Goal: Check status

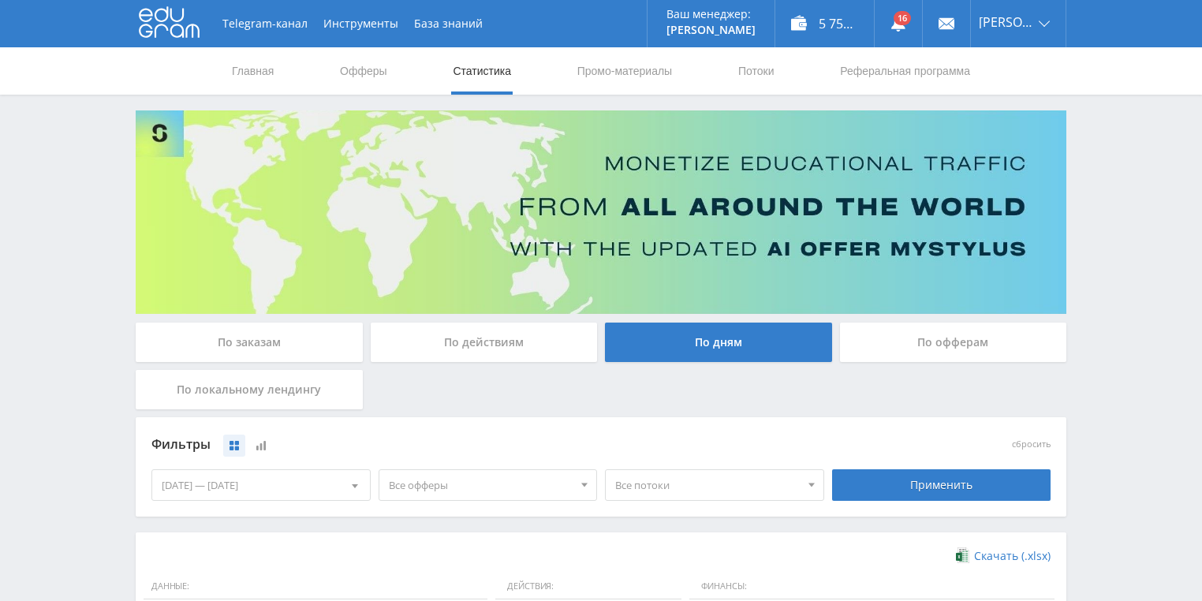
scroll to position [379, 0]
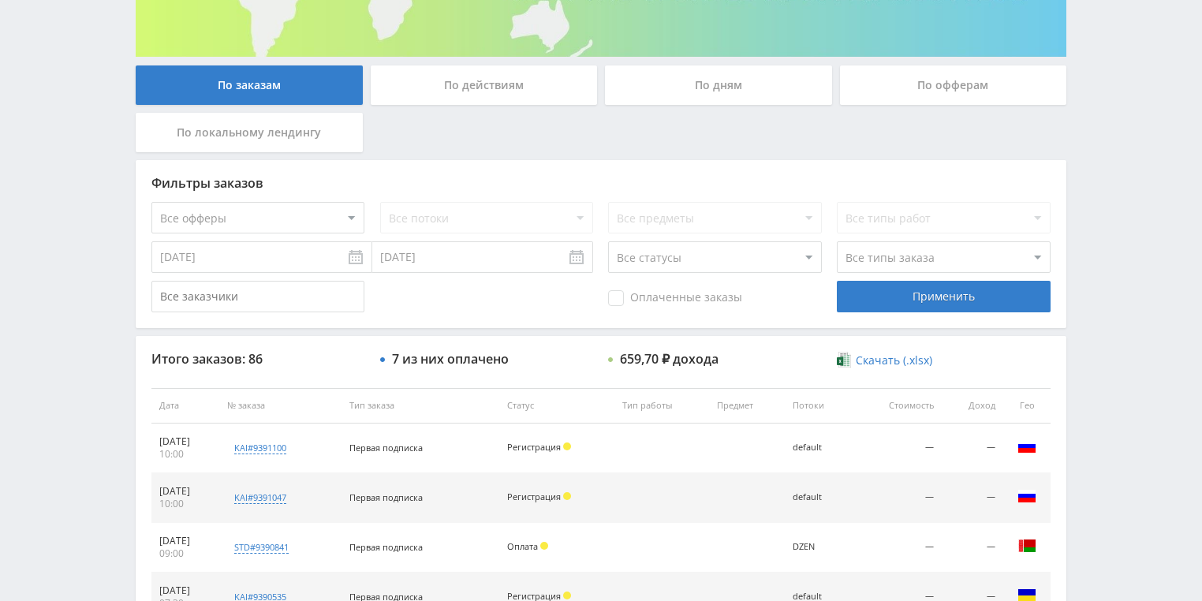
scroll to position [252, 0]
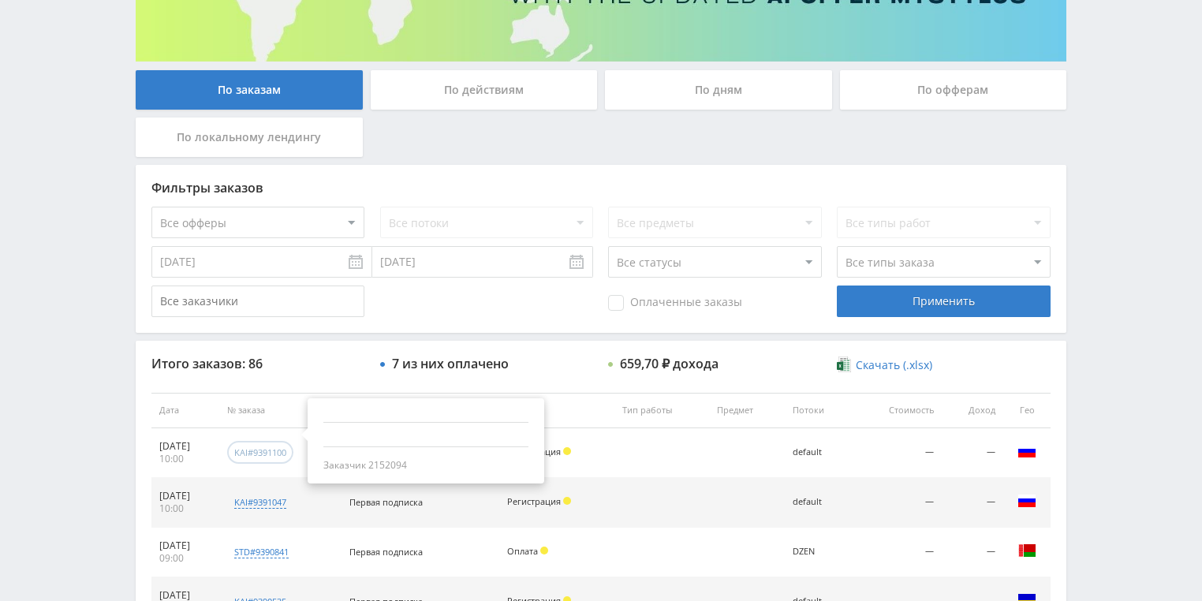
click at [286, 451] on div "kai#9391100" at bounding box center [260, 452] width 52 height 12
click at [445, 104] on div "По действиям" at bounding box center [484, 89] width 227 height 39
click at [0, 0] on input "По действиям" at bounding box center [0, 0] width 0 height 0
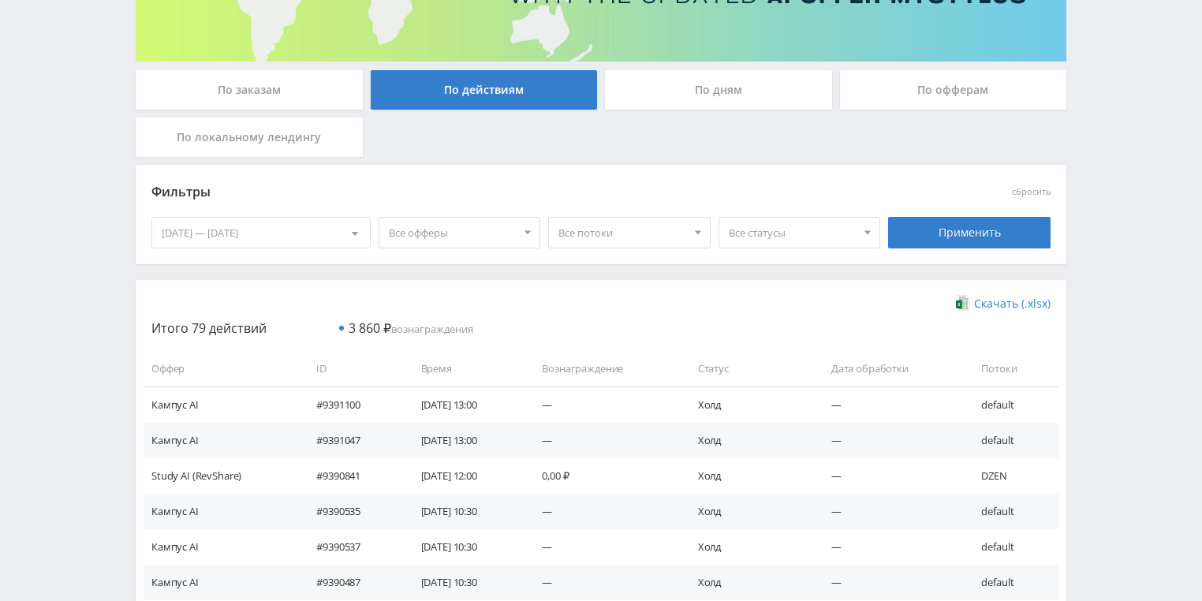
click at [699, 109] on div "По дням" at bounding box center [718, 89] width 227 height 39
click at [0, 0] on input "По дням" at bounding box center [0, 0] width 0 height 0
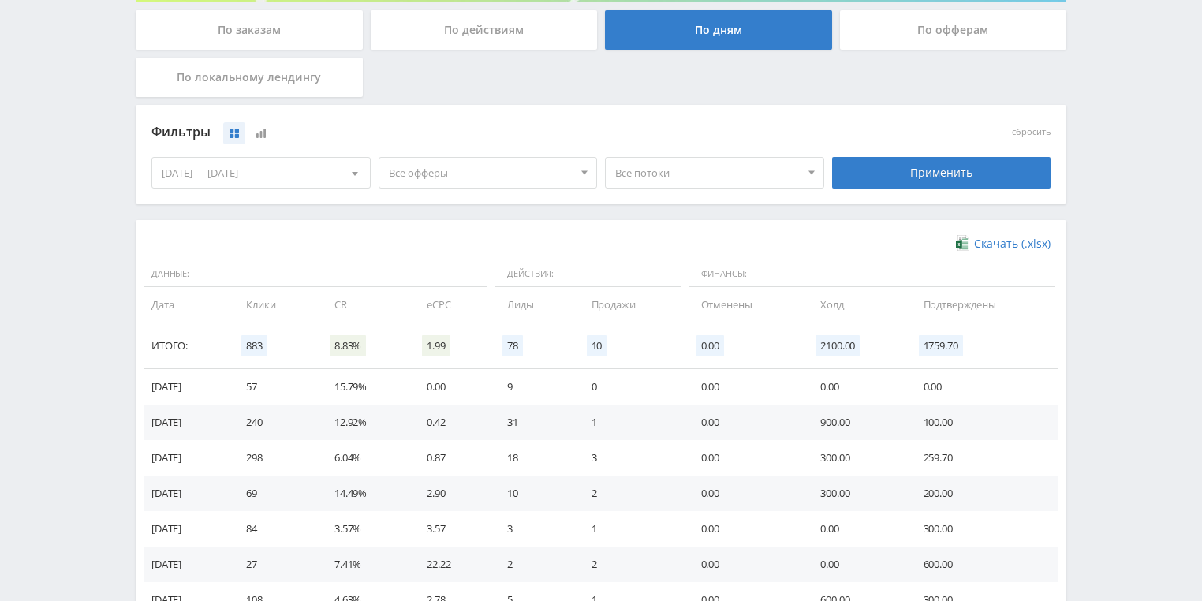
scroll to position [379, 0]
